Goal: Information Seeking & Learning: Find contact information

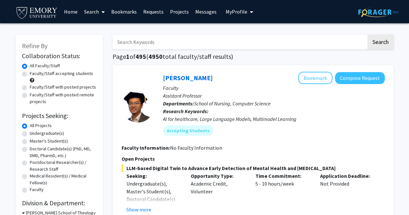
click at [47, 134] on label "Undergraduate(s)" at bounding box center [47, 133] width 34 height 7
click at [34, 134] on input "Undergraduate(s)" at bounding box center [32, 132] width 4 height 4
radio input "true"
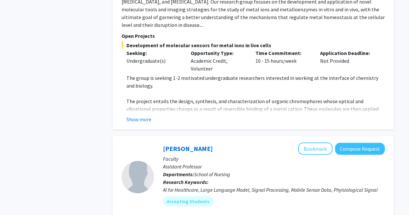
scroll to position [666, 0]
click at [132, 115] on button "Show more" at bounding box center [138, 119] width 25 height 8
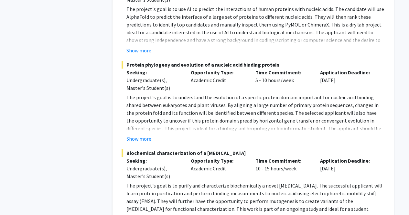
scroll to position [1411, 0]
click at [136, 134] on button "Show more" at bounding box center [138, 138] width 25 height 8
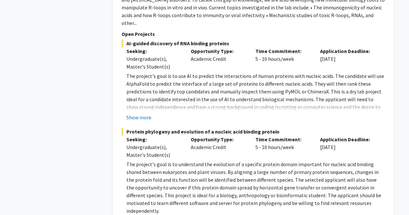
scroll to position [1339, 0]
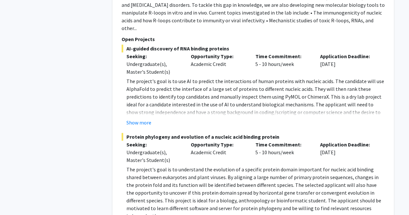
click at [136, 97] on fg-project-list "AI-guided discovery of RNA binding proteins Seeking: Undergraduate(s), Master's…" at bounding box center [252, 176] width 263 height 263
click at [132, 119] on button "Show more" at bounding box center [138, 123] width 25 height 8
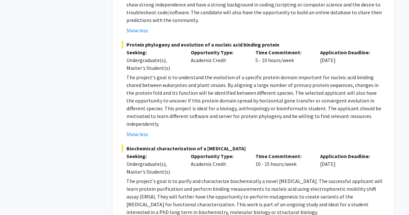
scroll to position [1459, 0]
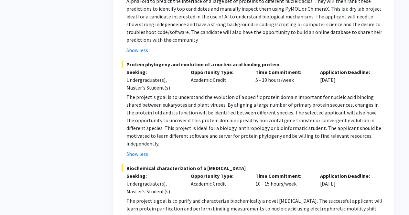
scroll to position [1426, 0]
drag, startPoint x: 407, startPoint y: 185, endPoint x: 406, endPoint y: 179, distance: 5.6
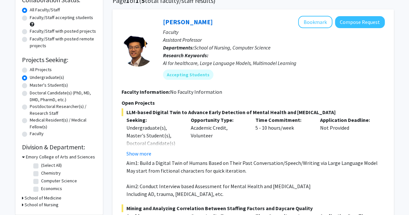
scroll to position [56, 0]
click at [30, 71] on label "All Projects" at bounding box center [41, 70] width 22 height 7
click at [30, 71] on input "All Projects" at bounding box center [32, 69] width 4 height 4
radio input "true"
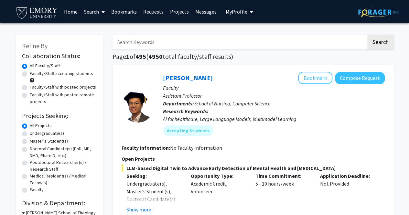
click at [61, 76] on label "Faculty/Staff accepting students" at bounding box center [61, 73] width 63 height 7
click at [34, 74] on input "Faculty/Staff accepting students" at bounding box center [32, 72] width 4 height 4
radio input "true"
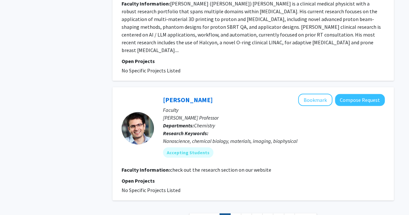
scroll to position [2129, 0]
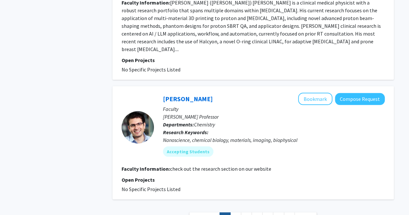
click at [237, 212] on link "2" at bounding box center [235, 217] width 11 height 11
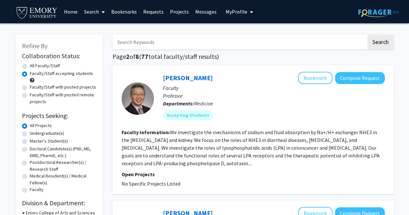
click at [145, 42] on input "Search Keywords" at bounding box center [239, 42] width 254 height 15
click at [23, 70] on div "Faculty/Staff accepting students" at bounding box center [59, 77] width 74 height 14
click at [30, 67] on label "All Faculty/Staff" at bounding box center [45, 65] width 30 height 7
click at [30, 67] on input "All Faculty/Staff" at bounding box center [32, 64] width 4 height 4
radio input "true"
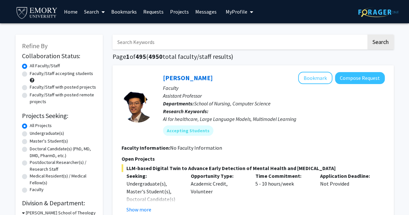
click at [126, 43] on input "Search Keywords" at bounding box center [239, 42] width 254 height 15
type input "[PERSON_NAME]"
click at [367, 35] on button "Search" at bounding box center [380, 42] width 26 height 15
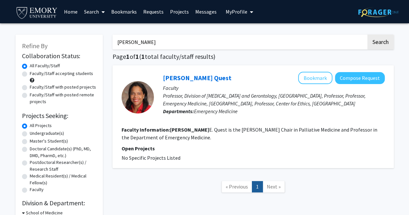
click at [183, 77] on link "[PERSON_NAME] Quest" at bounding box center [197, 78] width 68 height 8
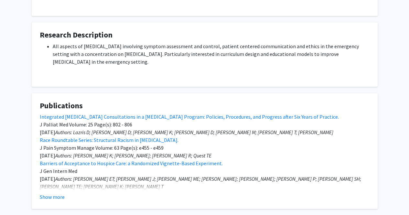
scroll to position [196, 0]
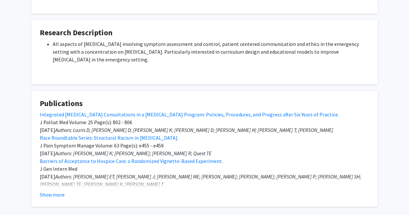
click at [58, 191] on button "Show more" at bounding box center [52, 195] width 25 height 8
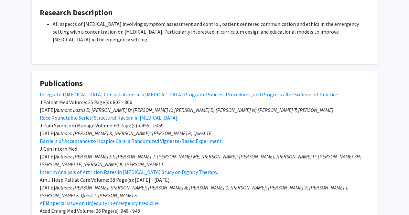
scroll to position [215, 0]
